Goal: Task Accomplishment & Management: Manage account settings

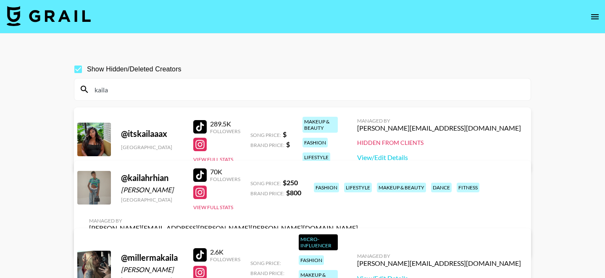
click at [177, 83] on input "kaila" at bounding box center [308, 89] width 436 height 13
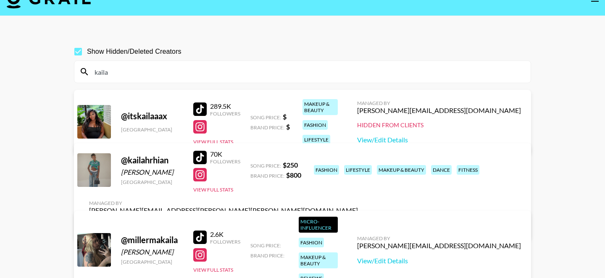
click at [177, 74] on input "kaila" at bounding box center [308, 71] width 436 height 13
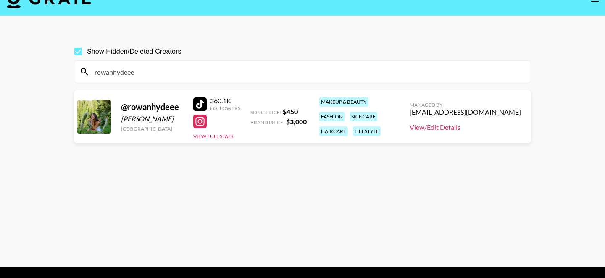
type input "rowanhydeee"
click at [485, 124] on link "View/Edit Details" at bounding box center [465, 127] width 111 height 8
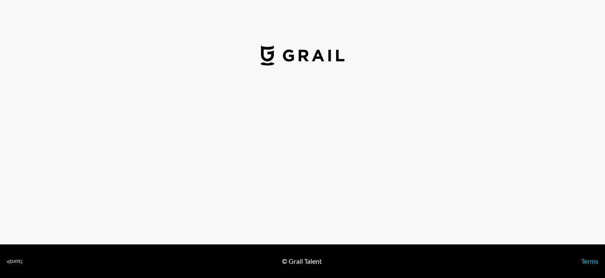
select select "USD"
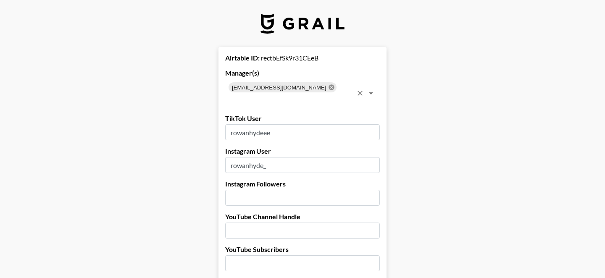
click at [329, 86] on icon at bounding box center [331, 86] width 5 height 5
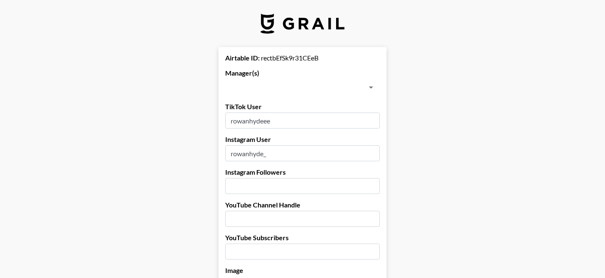
click at [296, 86] on input "text" at bounding box center [296, 88] width 136 height 12
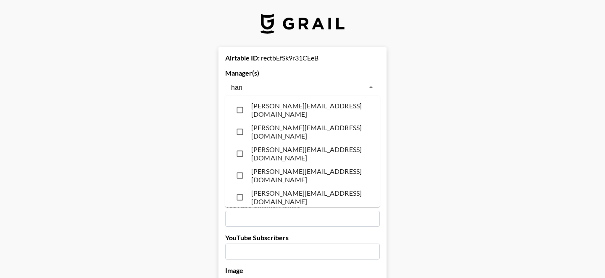
type input "hann"
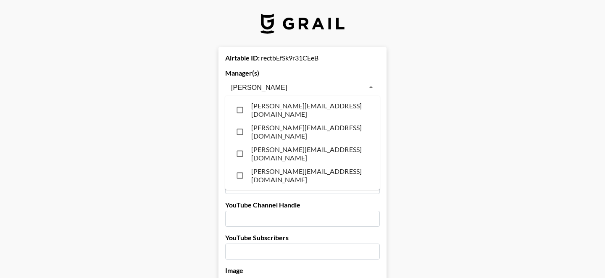
click at [273, 137] on li "hannah@grail-talent.com" at bounding box center [302, 132] width 155 height 22
checkbox input "true"
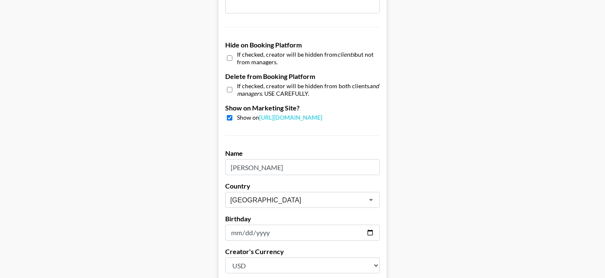
scroll to position [862, 0]
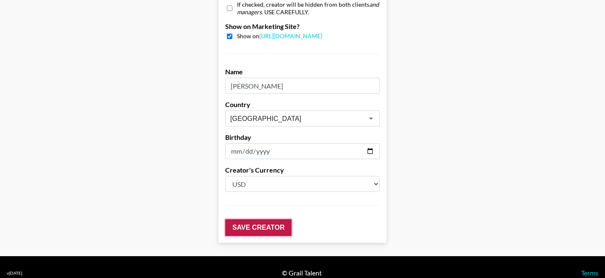
click at [261, 219] on input "Save Creator" at bounding box center [258, 227] width 66 height 17
